Goal: Task Accomplishment & Management: Use online tool/utility

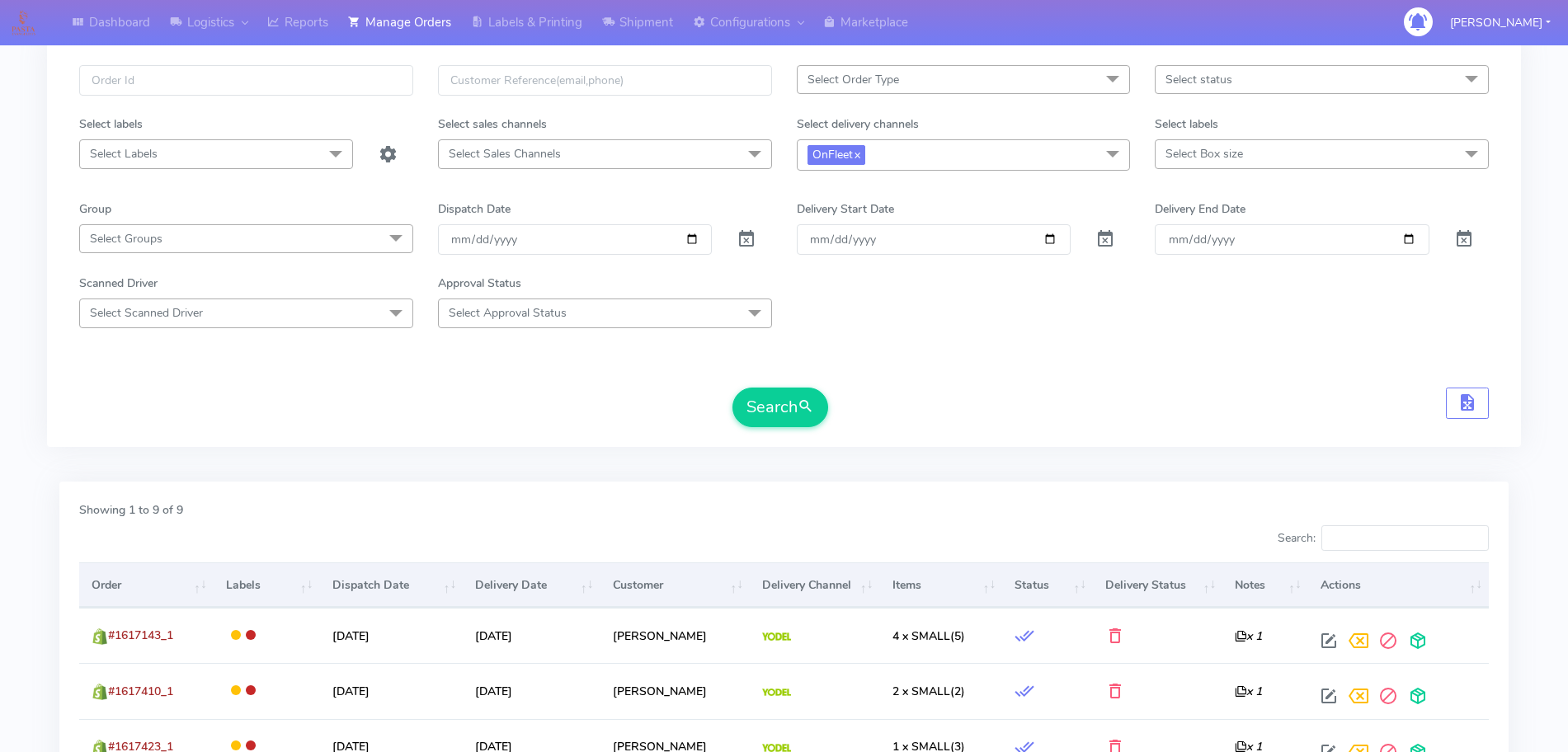
scroll to position [74, 0]
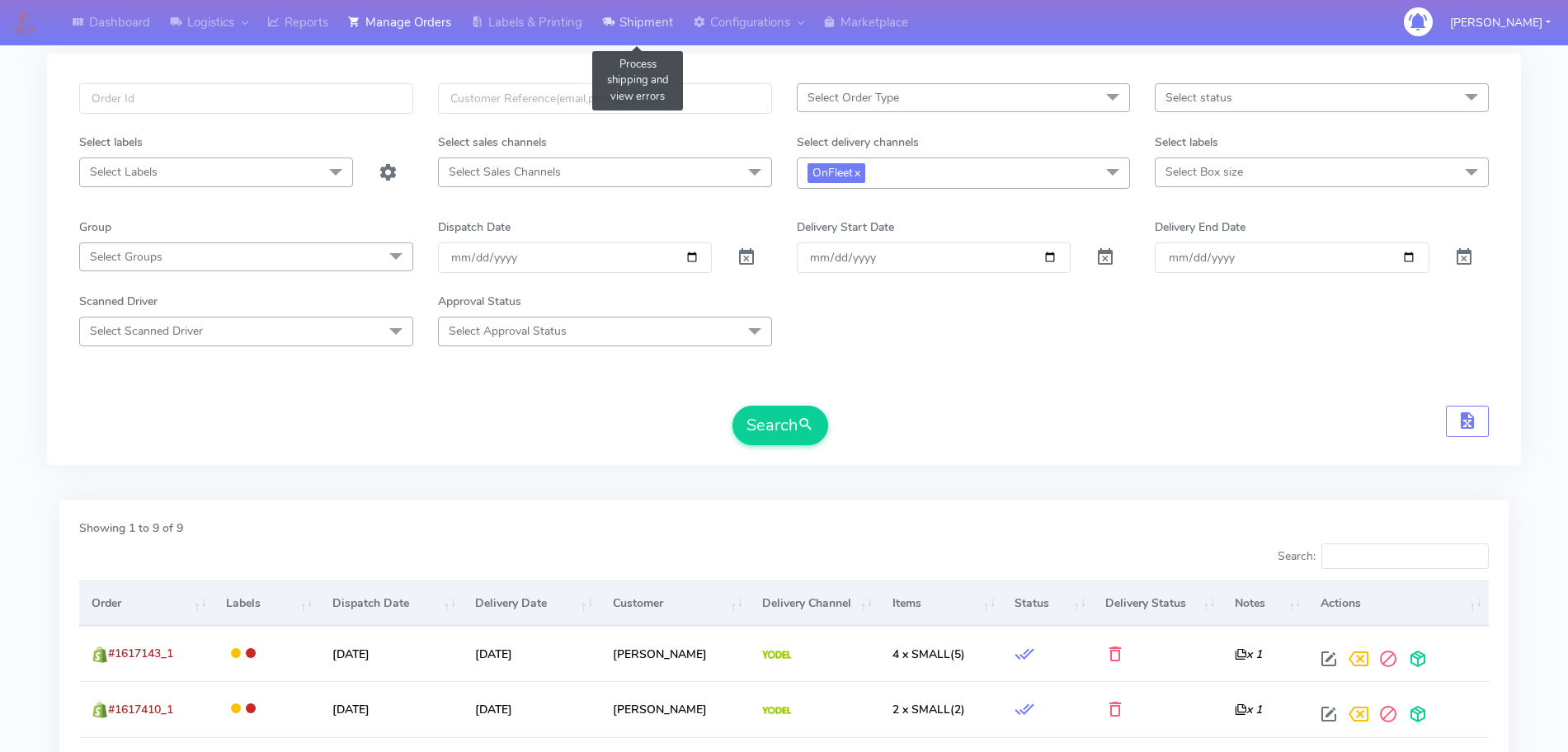
click at [624, 38] on link "Shipment" at bounding box center [637, 22] width 91 height 45
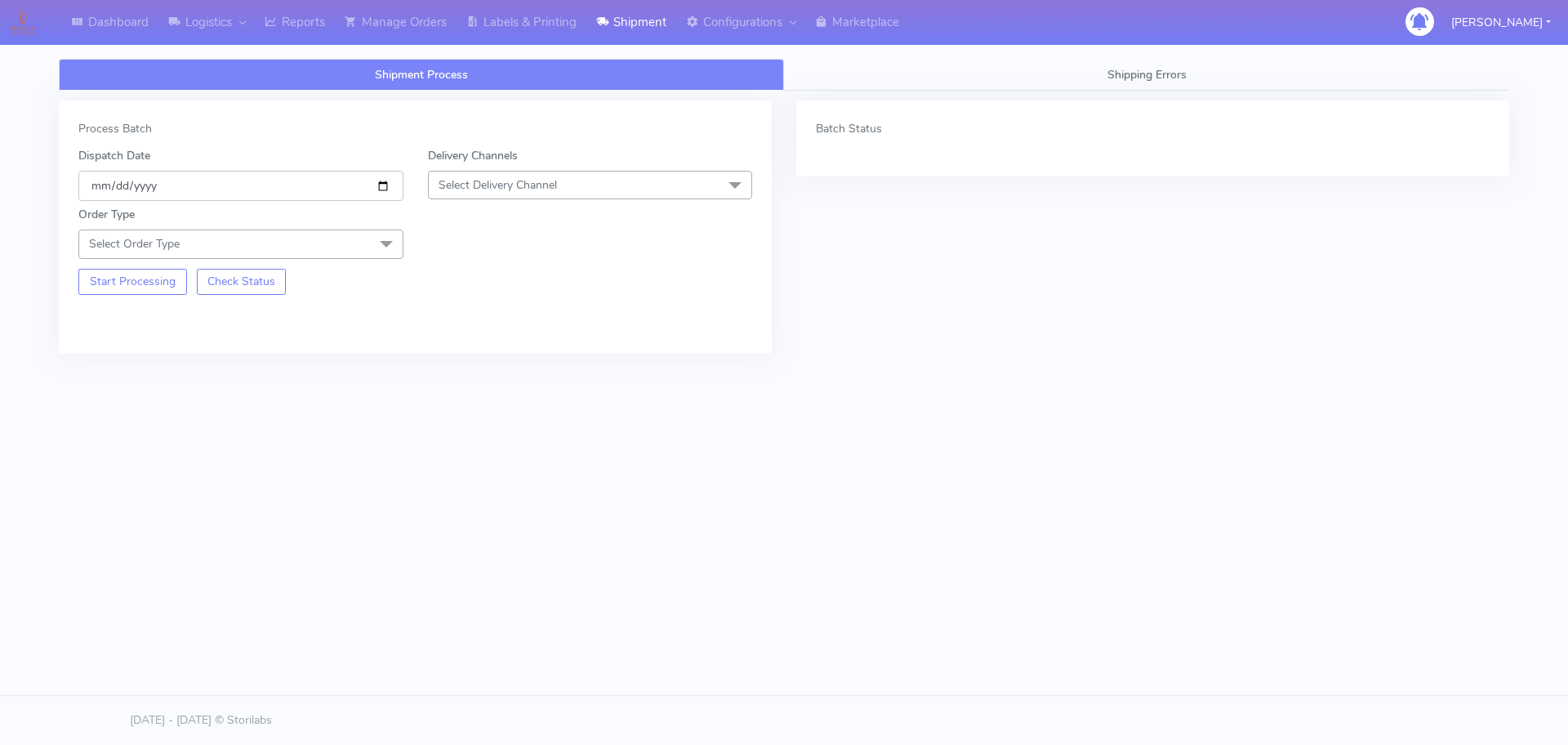
click at [382, 184] on input "[DATE]" at bounding box center [241, 185] width 325 height 30
type input "[DATE]"
click at [499, 190] on span "Select Delivery Channel" at bounding box center [498, 184] width 118 height 15
click at [473, 287] on div "OnFleet" at bounding box center [590, 287] width 307 height 17
click at [367, 248] on span "Select Order Type" at bounding box center [241, 243] width 325 height 28
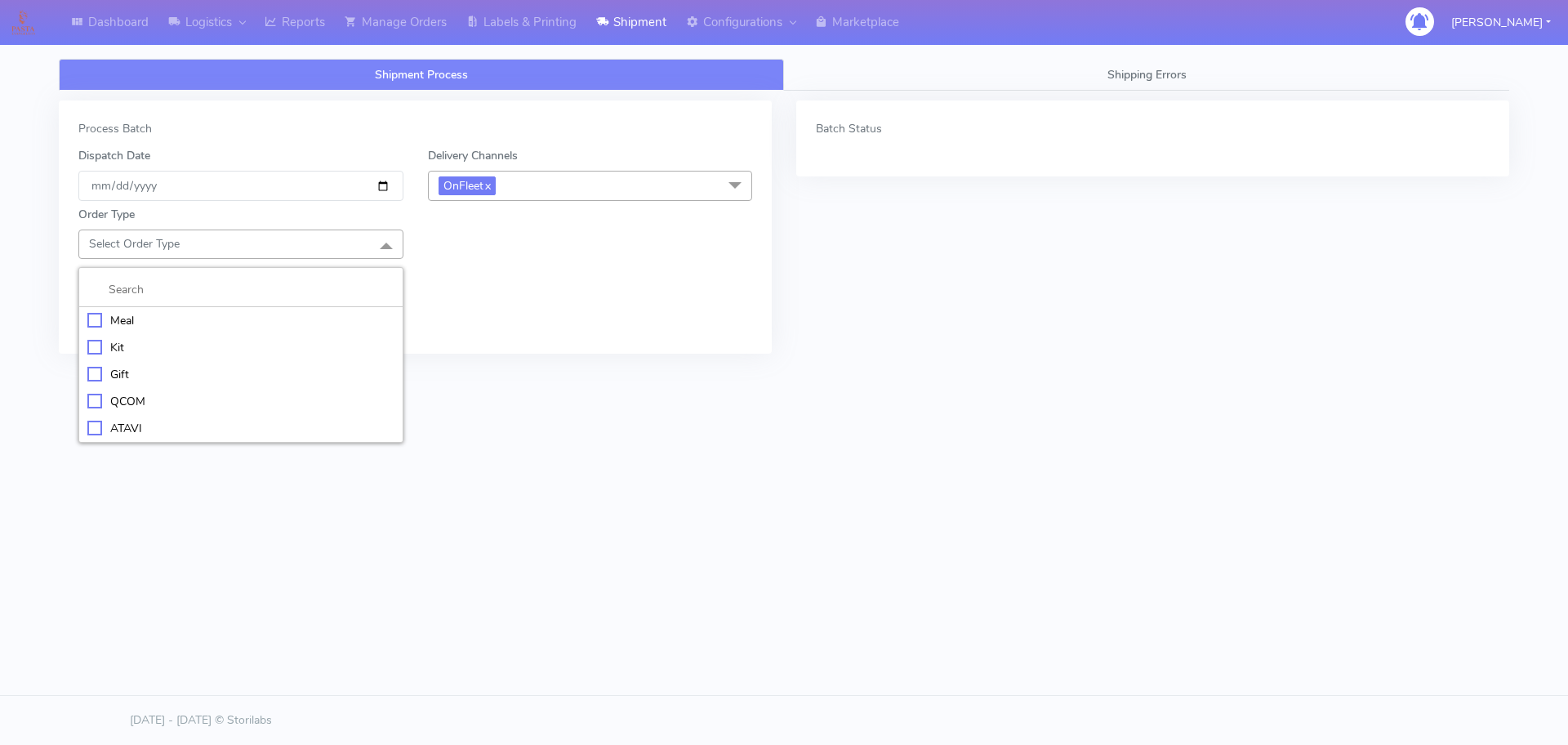
click at [144, 319] on div "Meal" at bounding box center [241, 320] width 307 height 17
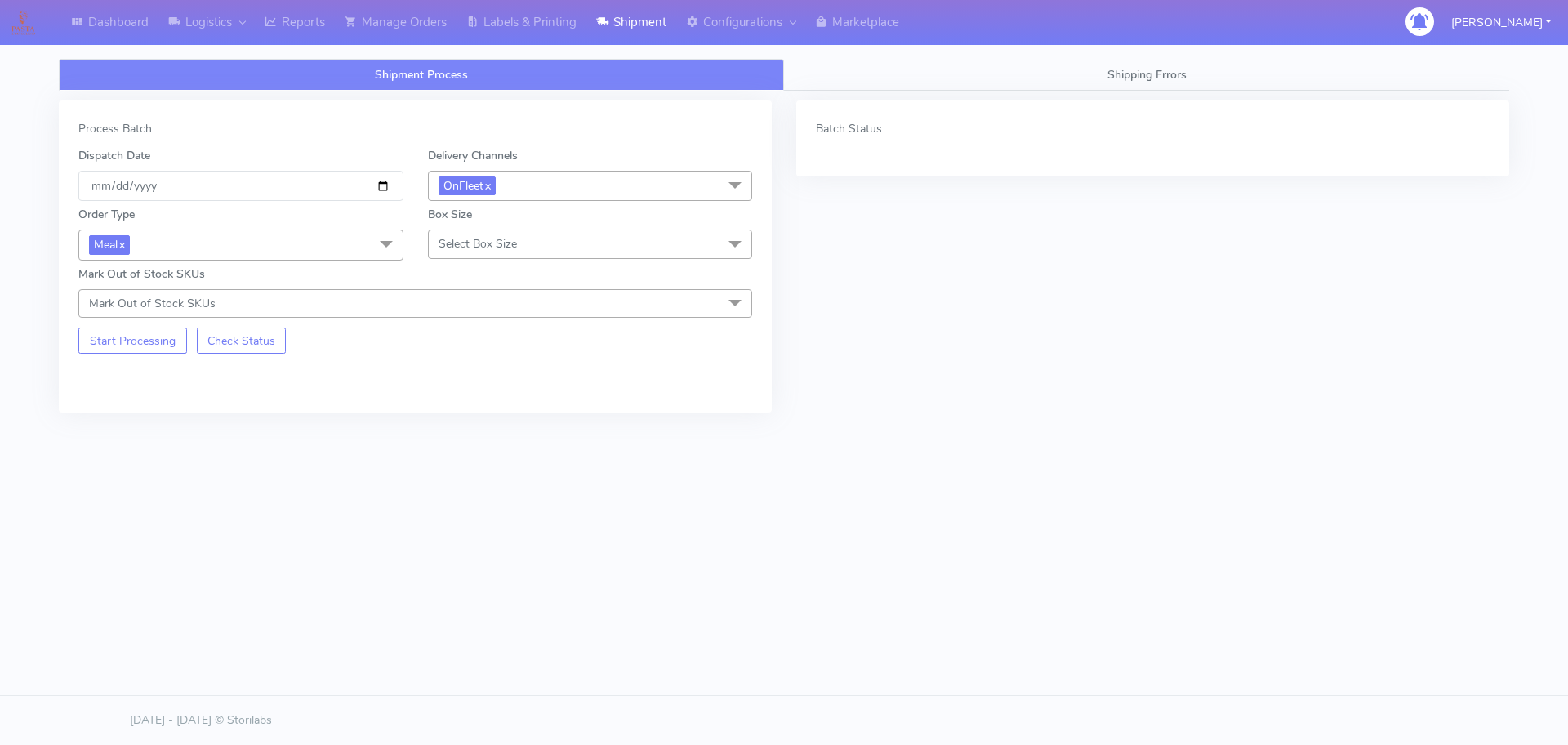
click at [481, 253] on span "Select Box Size" at bounding box center [590, 243] width 325 height 28
click at [471, 315] on div "Small" at bounding box center [590, 320] width 307 height 17
click at [144, 332] on button "Start Processing" at bounding box center [133, 341] width 109 height 26
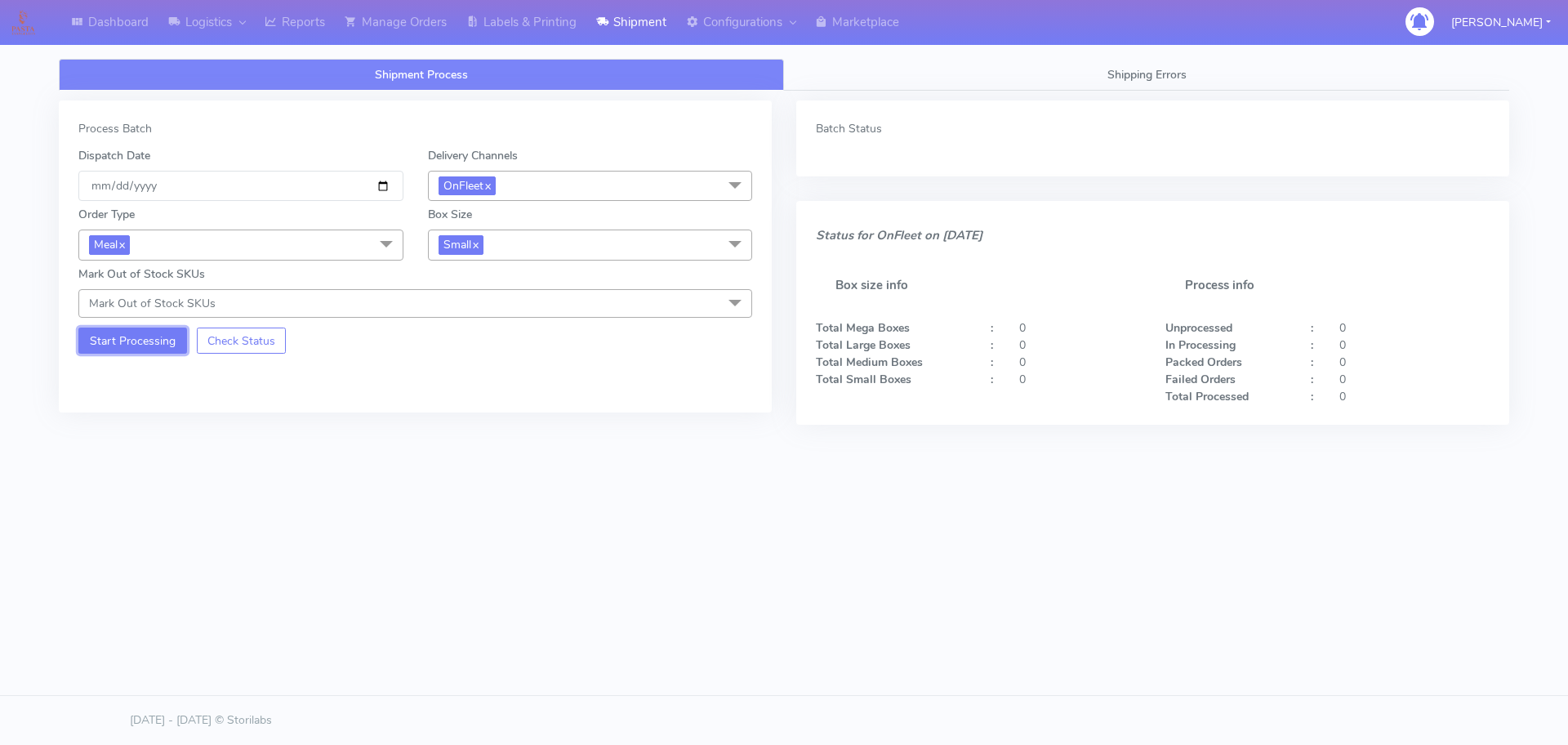
click at [142, 335] on button "Start Processing" at bounding box center [133, 341] width 109 height 26
